Goal: Task Accomplishment & Management: Manage account settings

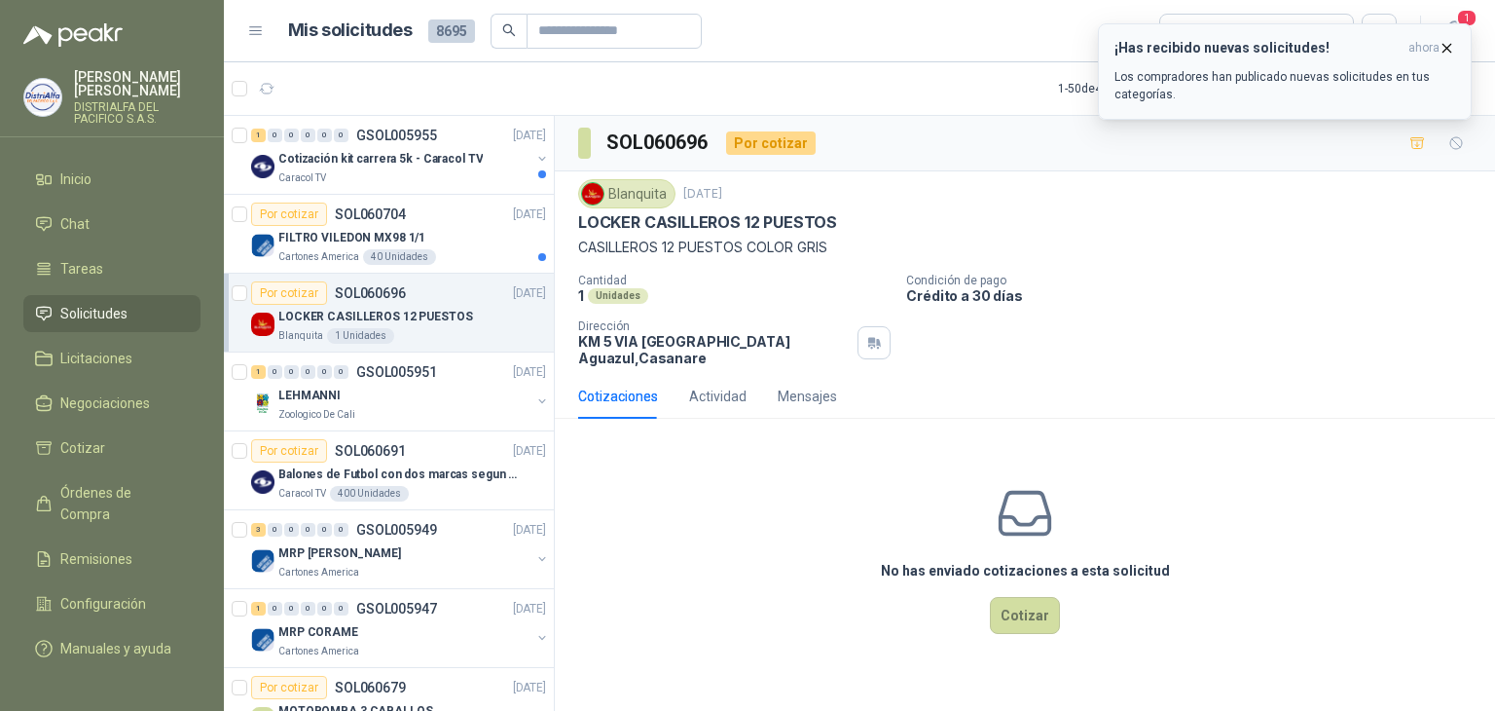
click at [1328, 23] on button "¡Has recibido nuevas solicitudes! ahora Los compradores han publicado nuevas so…" at bounding box center [1285, 71] width 374 height 96
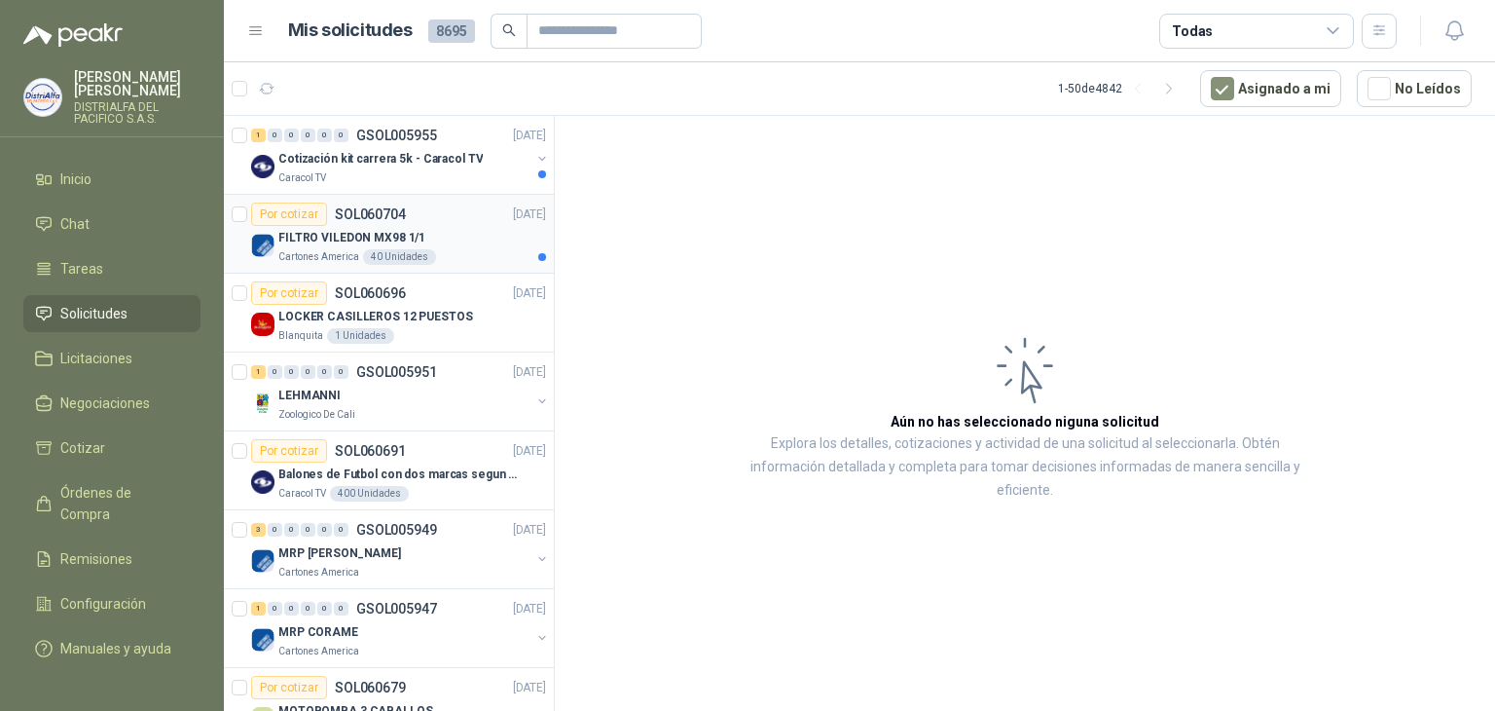
click at [366, 255] on div "40 Unidades" at bounding box center [399, 257] width 73 height 16
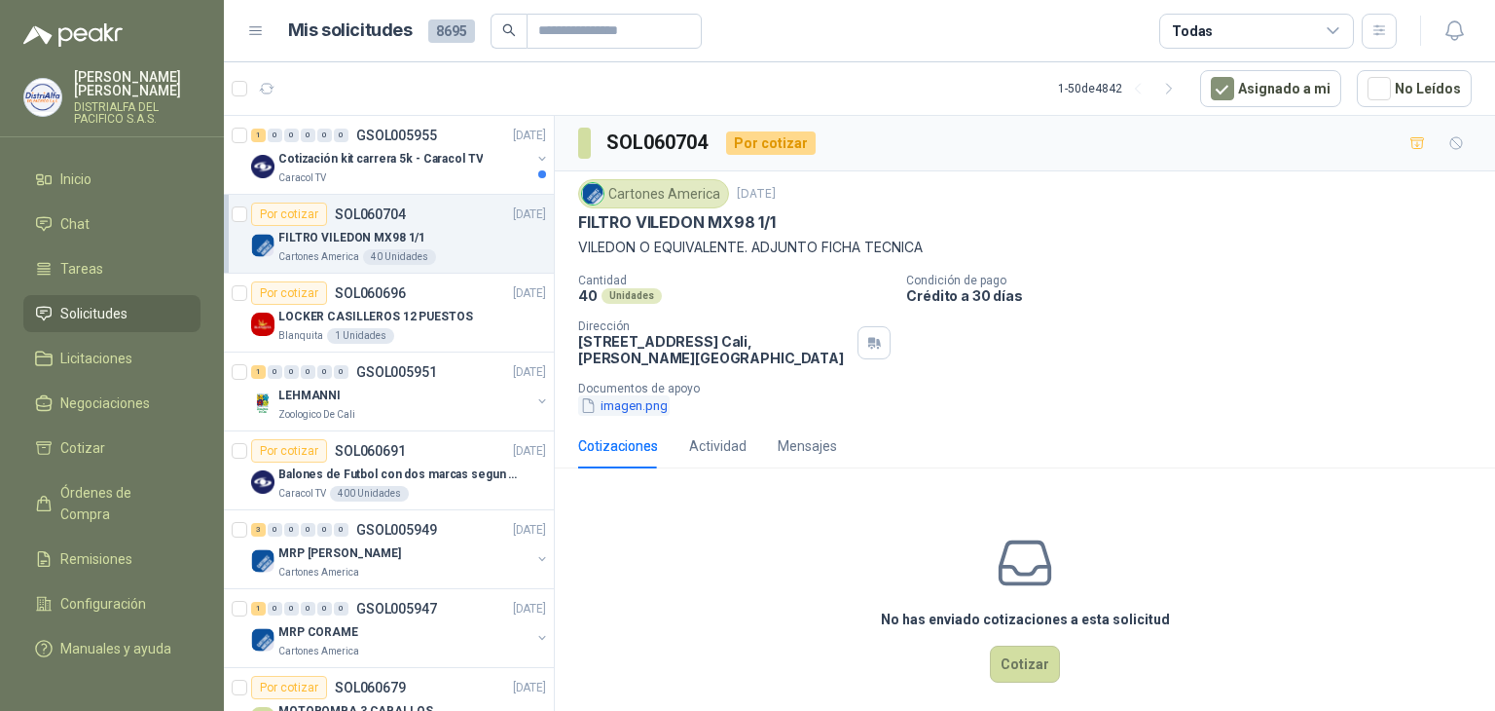
click at [611, 395] on button "imagen.png" at bounding box center [624, 405] width 92 height 20
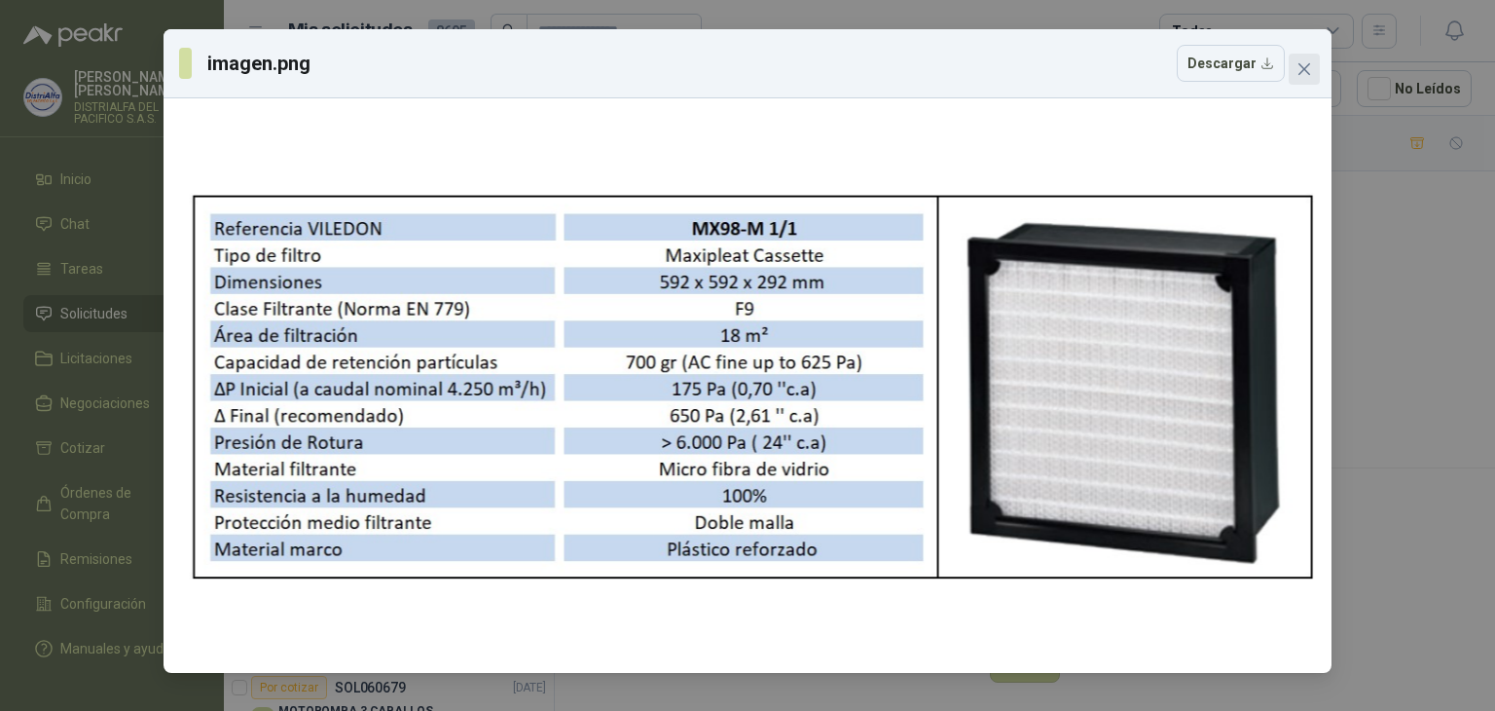
click at [1306, 65] on icon "close" at bounding box center [1305, 69] width 16 height 16
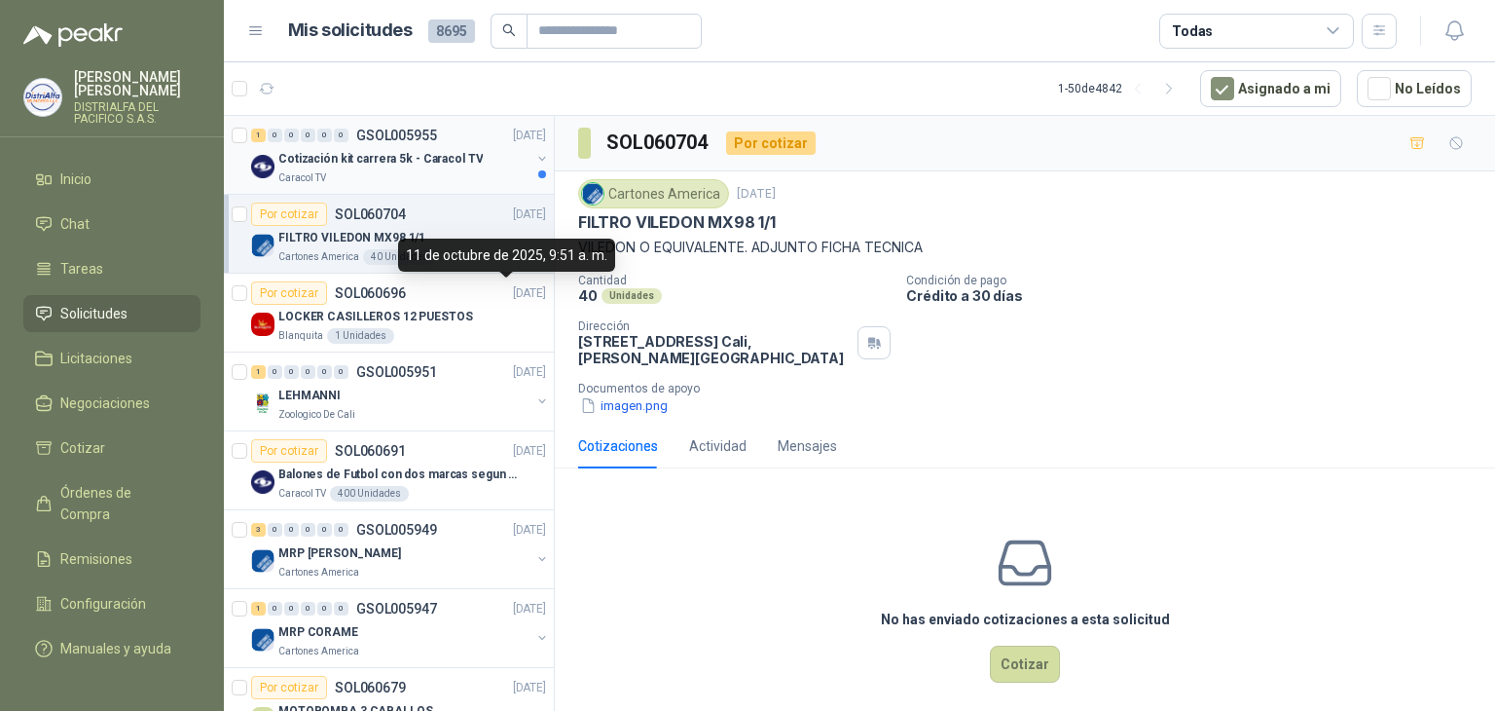
click at [360, 150] on p "Cotización kit carrera 5k - Caracol TV" at bounding box center [380, 159] width 204 height 18
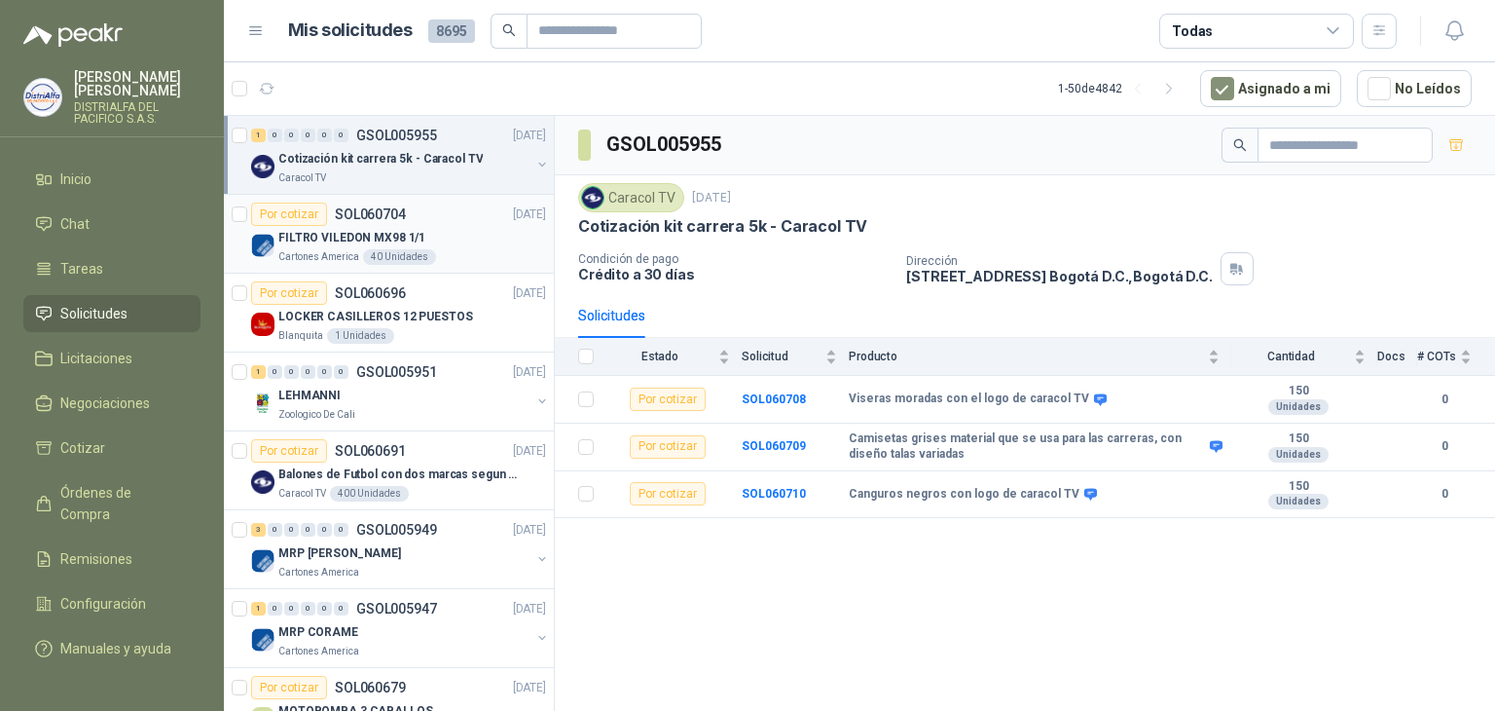
click at [346, 233] on p "FILTRO VILEDON MX98 1/1" at bounding box center [351, 238] width 147 height 18
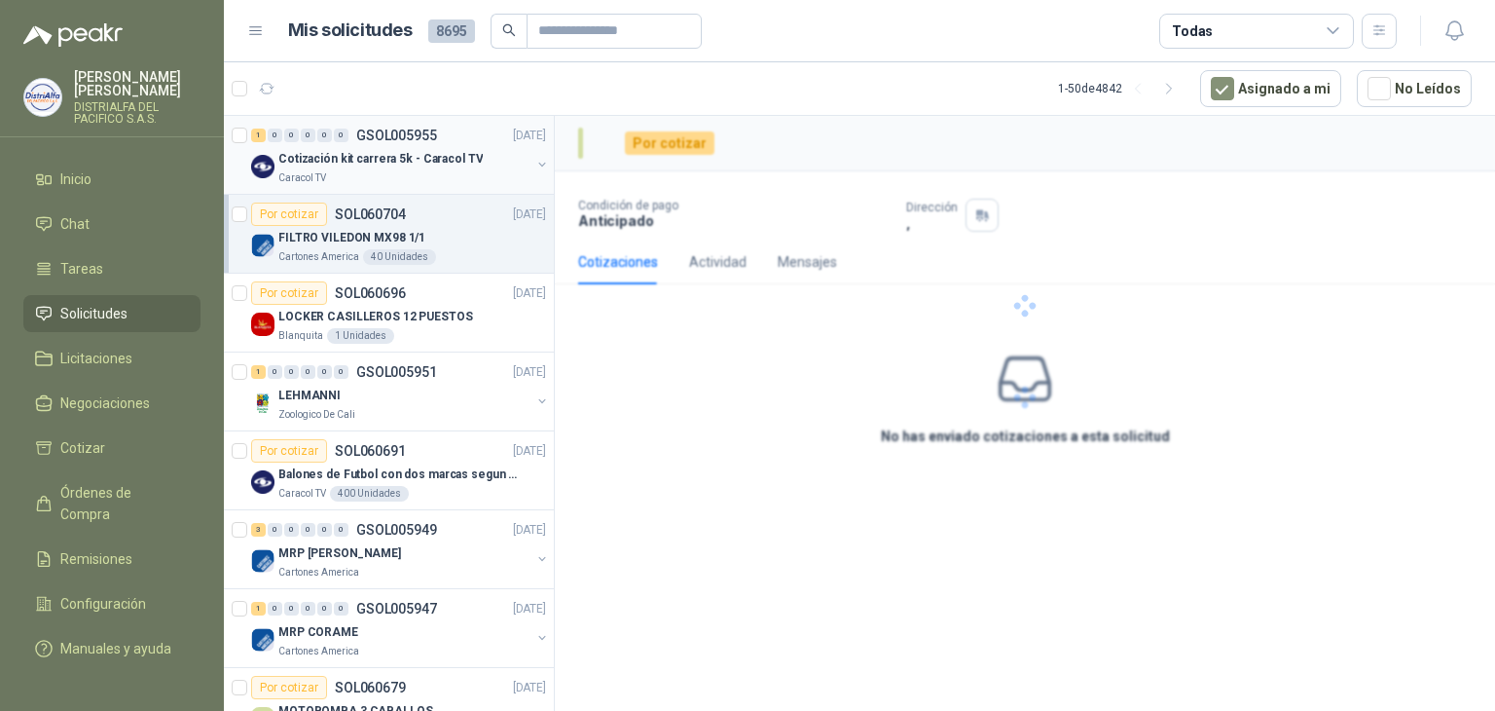
click at [404, 145] on div "1 0 0 0 0 0 GSOL005955 14/10/25" at bounding box center [400, 135] width 299 height 23
